Goal: Entertainment & Leisure: Consume media (video, audio)

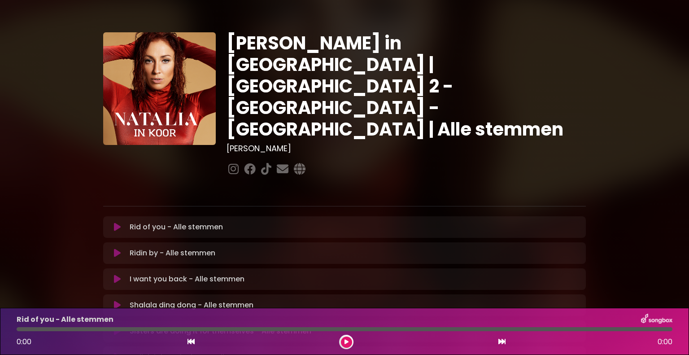
click at [117, 222] on icon at bounding box center [117, 226] width 7 height 9
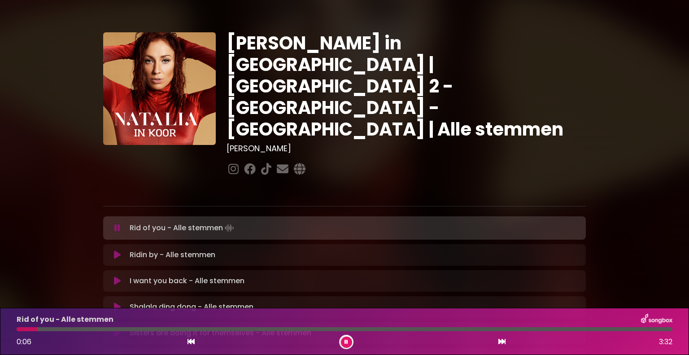
click at [348, 340] on button at bounding box center [346, 341] width 11 height 11
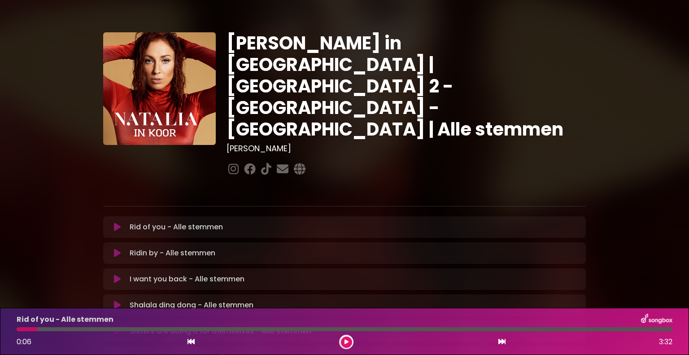
drag, startPoint x: 117, startPoint y: 195, endPoint x: 133, endPoint y: 193, distance: 16.2
click at [117, 222] on icon at bounding box center [117, 226] width 7 height 9
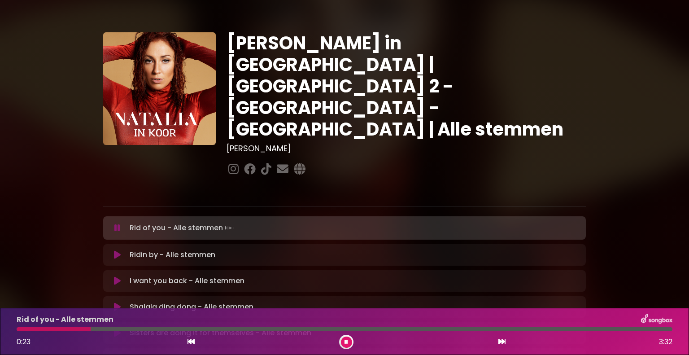
click at [343, 345] on button at bounding box center [346, 341] width 11 height 11
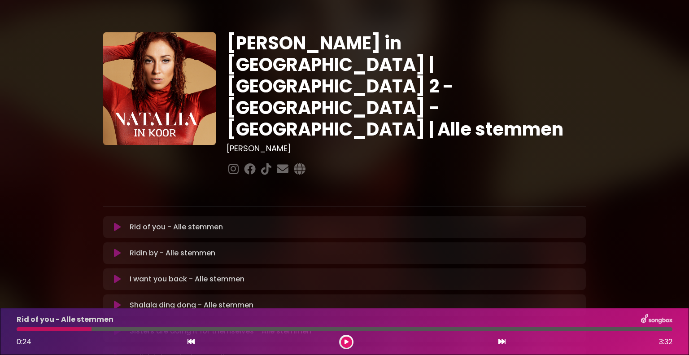
click at [52, 328] on div at bounding box center [54, 329] width 75 height 4
click at [345, 339] on icon at bounding box center [346, 341] width 4 height 5
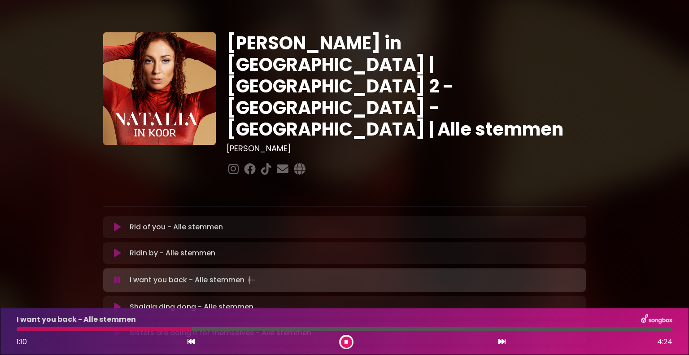
click at [122, 329] on div at bounding box center [104, 329] width 175 height 4
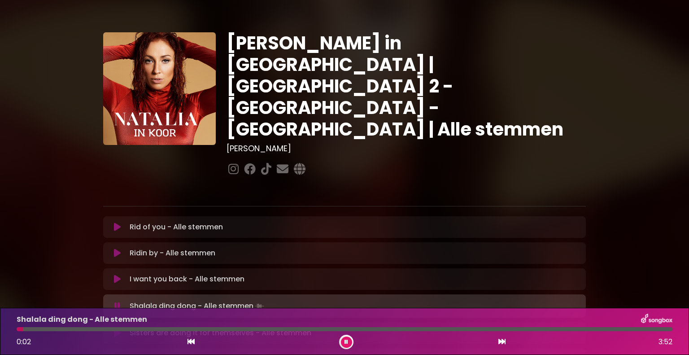
click at [348, 341] on button at bounding box center [346, 341] width 11 height 11
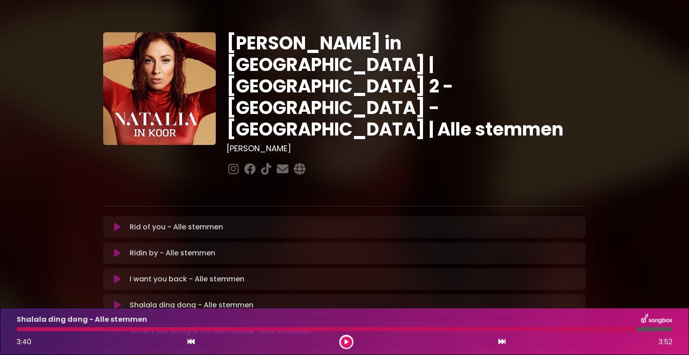
click at [346, 340] on icon at bounding box center [346, 341] width 4 height 5
click at [203, 331] on div at bounding box center [327, 329] width 620 height 4
click at [202, 329] on div at bounding box center [327, 329] width 620 height 4
click at [345, 339] on icon at bounding box center [346, 341] width 4 height 5
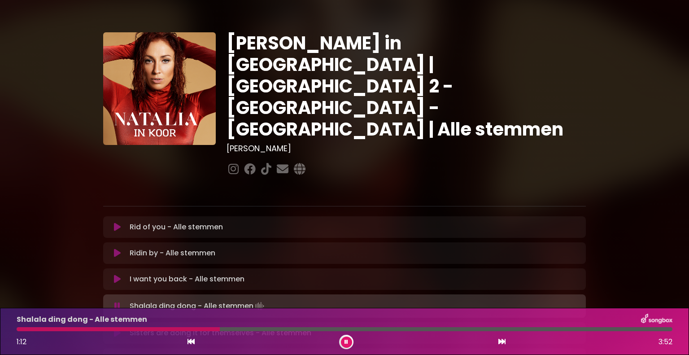
click at [254, 330] on div at bounding box center [344, 329] width 655 height 4
click at [268, 329] on div at bounding box center [344, 329] width 655 height 4
click at [276, 328] on div at bounding box center [344, 329] width 655 height 4
click at [286, 329] on div at bounding box center [344, 329] width 655 height 4
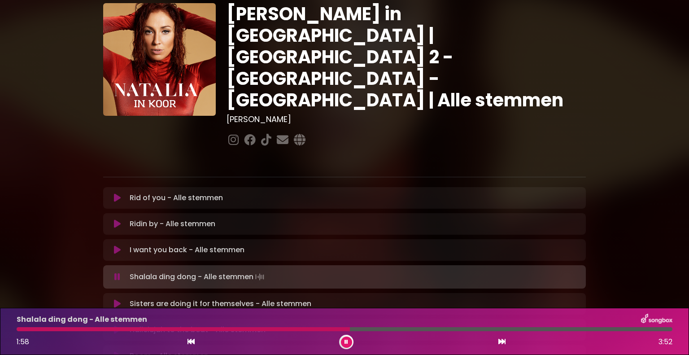
scroll to position [45, 0]
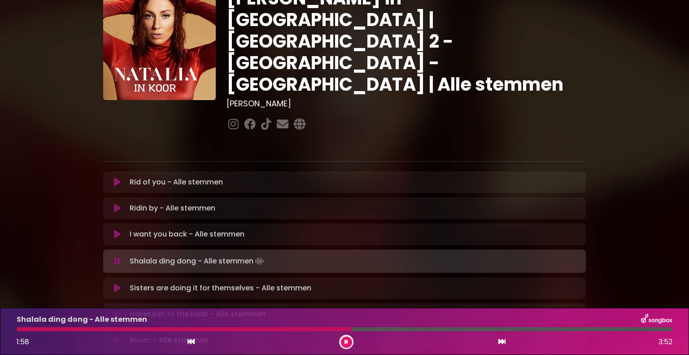
click at [121, 283] on button at bounding box center [116, 287] width 17 height 9
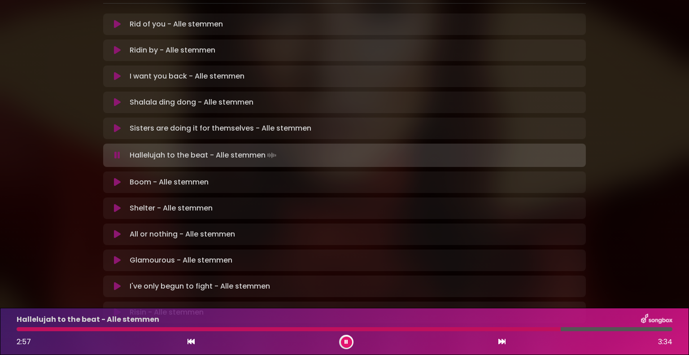
scroll to position [224, 0]
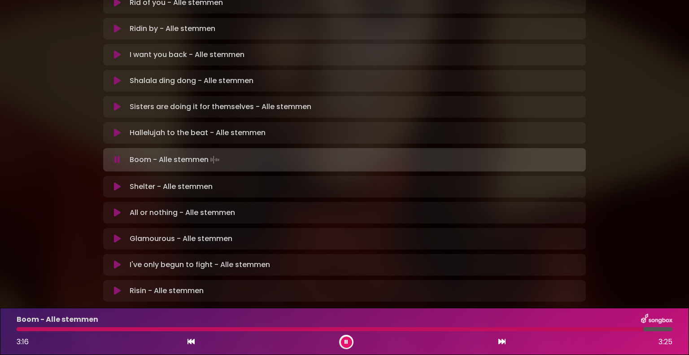
click at [108, 102] on button at bounding box center [116, 106] width 17 height 9
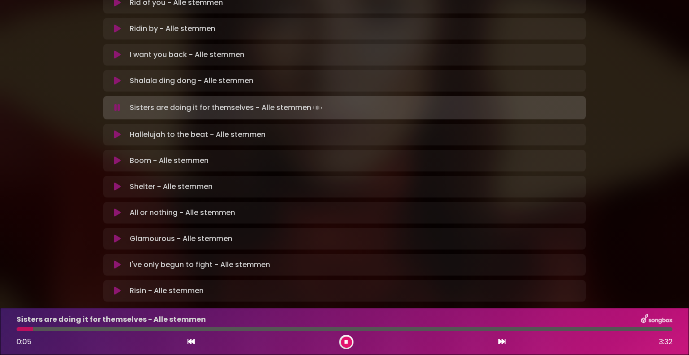
click at [119, 182] on icon at bounding box center [117, 186] width 7 height 9
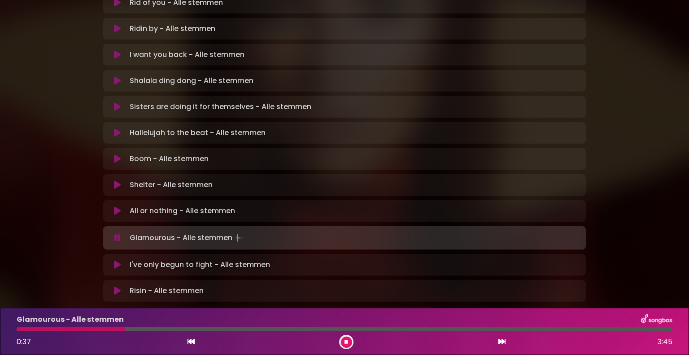
click at [65, 329] on div at bounding box center [71, 329] width 108 height 4
click at [192, 343] on icon at bounding box center [190, 341] width 7 height 7
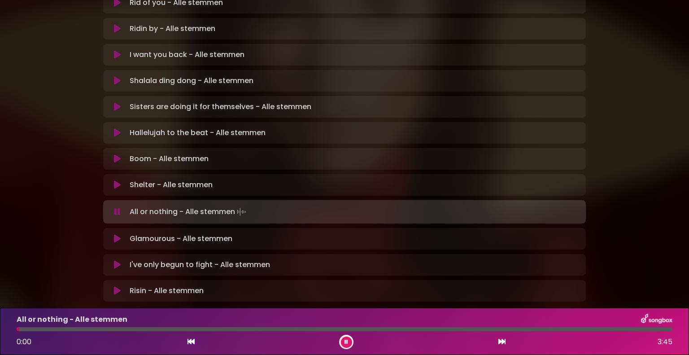
click at [113, 228] on div "Glamourous - Alle stemmen Loading Track... Name" at bounding box center [344, 239] width 482 height 22
click at [113, 234] on button at bounding box center [116, 238] width 17 height 9
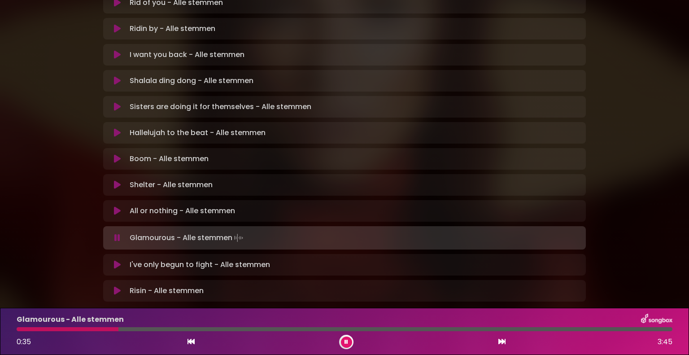
click at [71, 326] on div "Glamourous - Alle stemmen 0:35 3:45" at bounding box center [344, 330] width 666 height 35
click at [66, 328] on div at bounding box center [68, 329] width 103 height 4
click at [273, 328] on div at bounding box center [153, 329] width 273 height 4
click at [260, 328] on div at bounding box center [149, 329] width 264 height 4
click at [267, 329] on div at bounding box center [150, 329] width 266 height 4
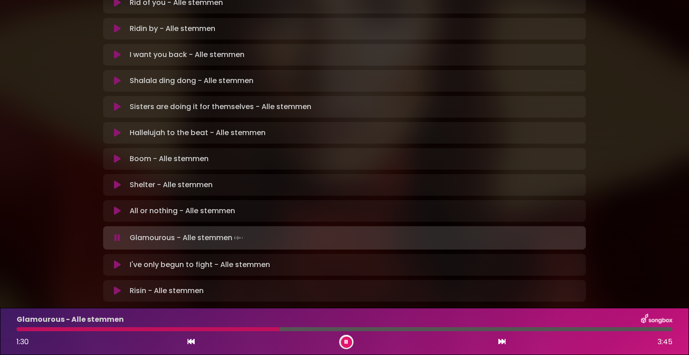
click at [267, 329] on div at bounding box center [148, 329] width 263 height 4
click at [371, 326] on div "Glamourous - Alle stemmen 2:31 3:45" at bounding box center [344, 330] width 666 height 35
click at [371, 331] on div at bounding box center [237, 329] width 441 height 4
click at [383, 327] on div at bounding box center [213, 329] width 393 height 4
click at [383, 327] on div at bounding box center [218, 329] width 403 height 4
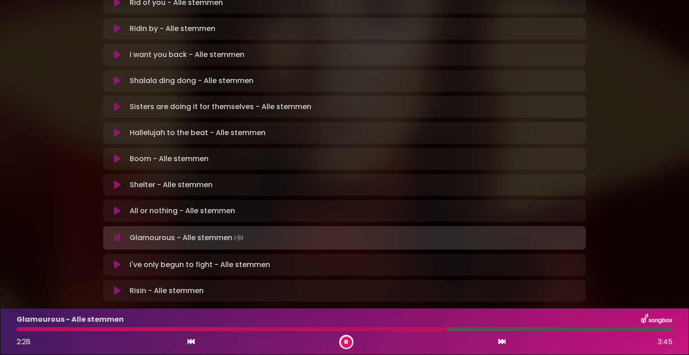
click at [383, 327] on div at bounding box center [232, 329] width 430 height 4
click at [383, 327] on div at bounding box center [217, 329] width 401 height 4
click at [383, 327] on div at bounding box center [218, 329] width 403 height 4
click at [113, 260] on button at bounding box center [116, 264] width 17 height 9
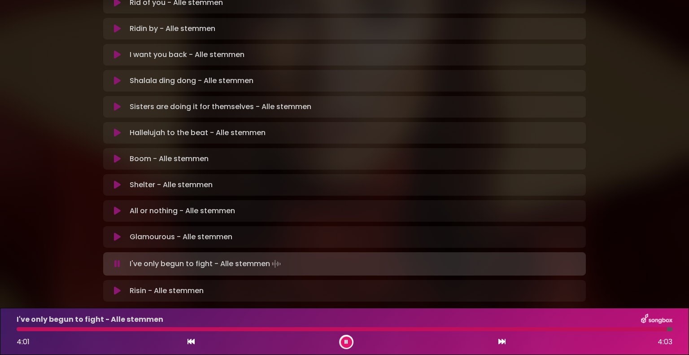
click at [421, 328] on div at bounding box center [342, 329] width 650 height 4
click at [342, 338] on button at bounding box center [346, 341] width 11 height 11
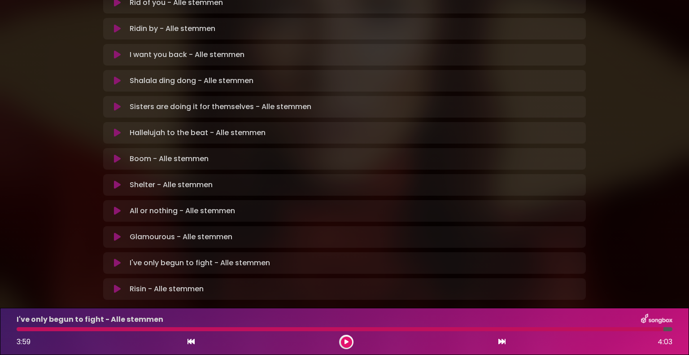
click at [114, 284] on icon at bounding box center [117, 288] width 7 height 9
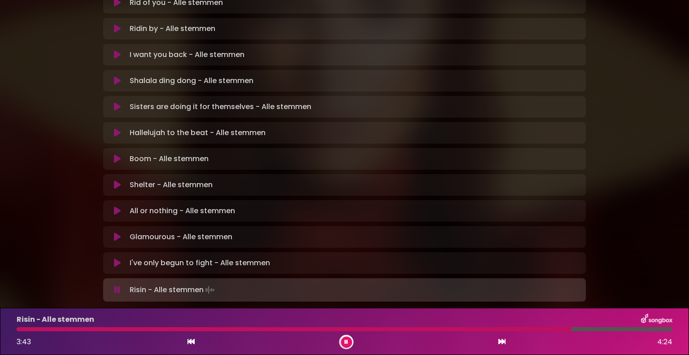
click at [468, 330] on div at bounding box center [294, 329] width 554 height 4
click at [486, 328] on div at bounding box center [344, 329] width 655 height 4
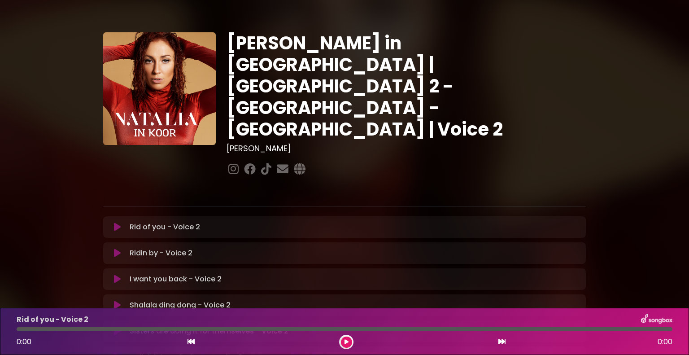
click at [183, 221] on p "Rid of you - Voice 2 Loading Track..." at bounding box center [165, 226] width 70 height 11
click at [118, 222] on icon at bounding box center [117, 226] width 7 height 9
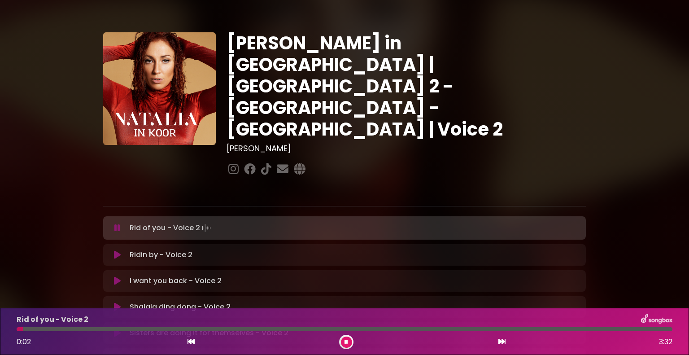
click at [25, 329] on div at bounding box center [344, 329] width 655 height 4
click at [37, 329] on div at bounding box center [344, 329] width 655 height 4
click at [345, 340] on icon at bounding box center [346, 341] width 4 height 5
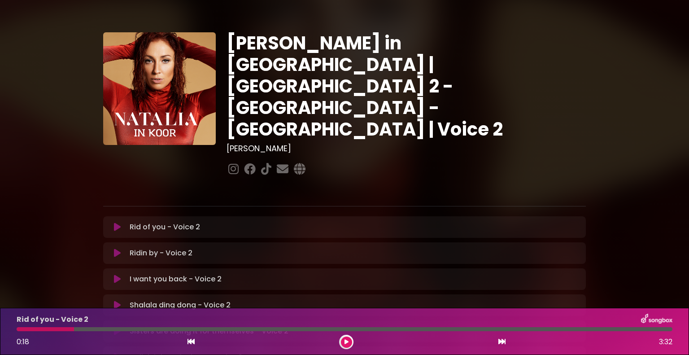
click at [113, 300] on button at bounding box center [116, 304] width 17 height 9
click at [148, 327] on div at bounding box center [344, 329] width 655 height 4
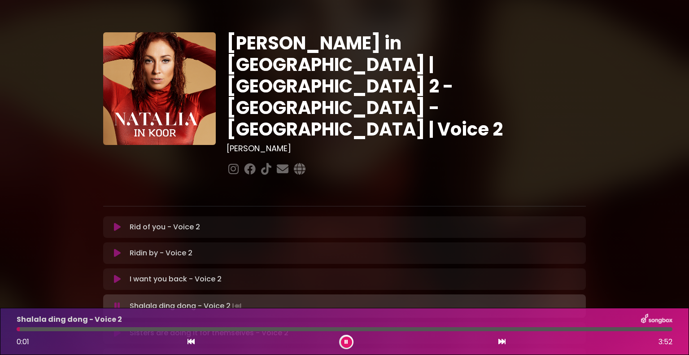
click at [344, 341] on button at bounding box center [346, 341] width 11 height 11
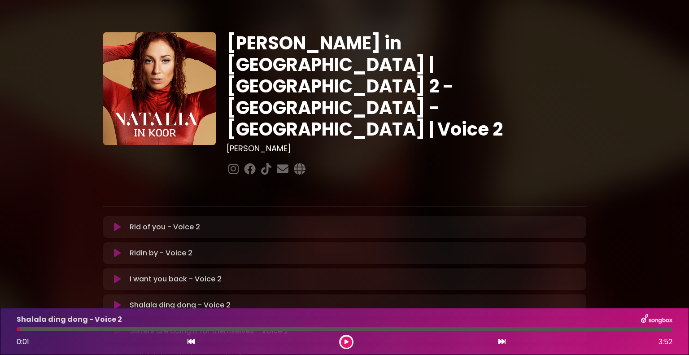
click at [138, 330] on div at bounding box center [344, 329] width 655 height 4
click at [123, 330] on div at bounding box center [344, 329] width 655 height 4
click at [349, 342] on button at bounding box center [346, 341] width 11 height 11
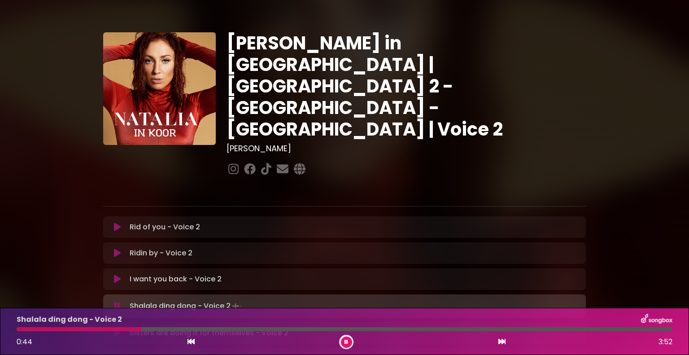
click at [278, 327] on div at bounding box center [344, 329] width 655 height 4
click at [307, 327] on div at bounding box center [179, 329] width 325 height 4
click at [346, 346] on button at bounding box center [346, 341] width 11 height 11
